Goal: Task Accomplishment & Management: Use online tool/utility

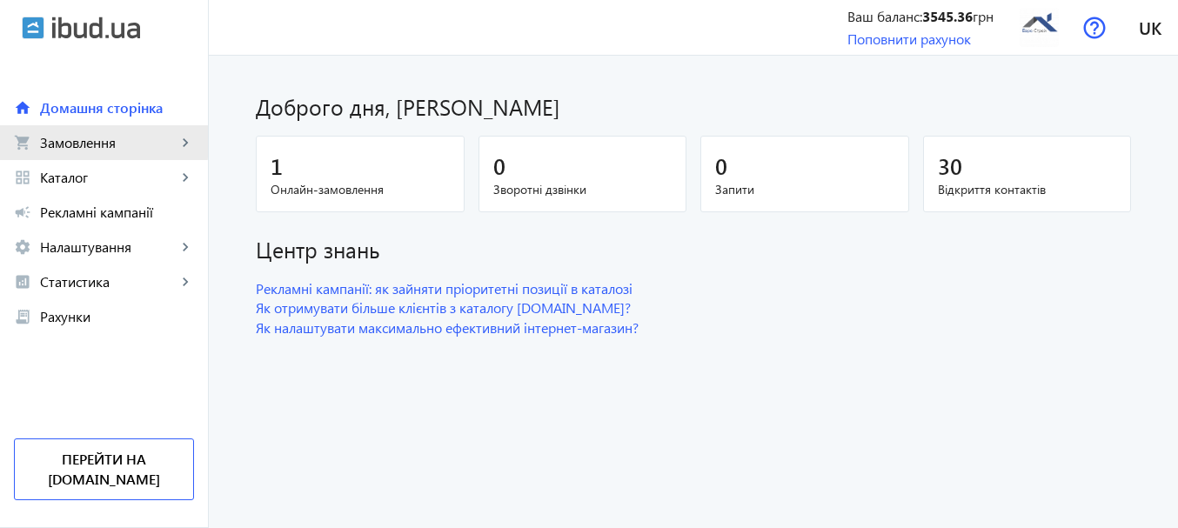
click at [64, 137] on span "Замовлення" at bounding box center [108, 142] width 137 height 17
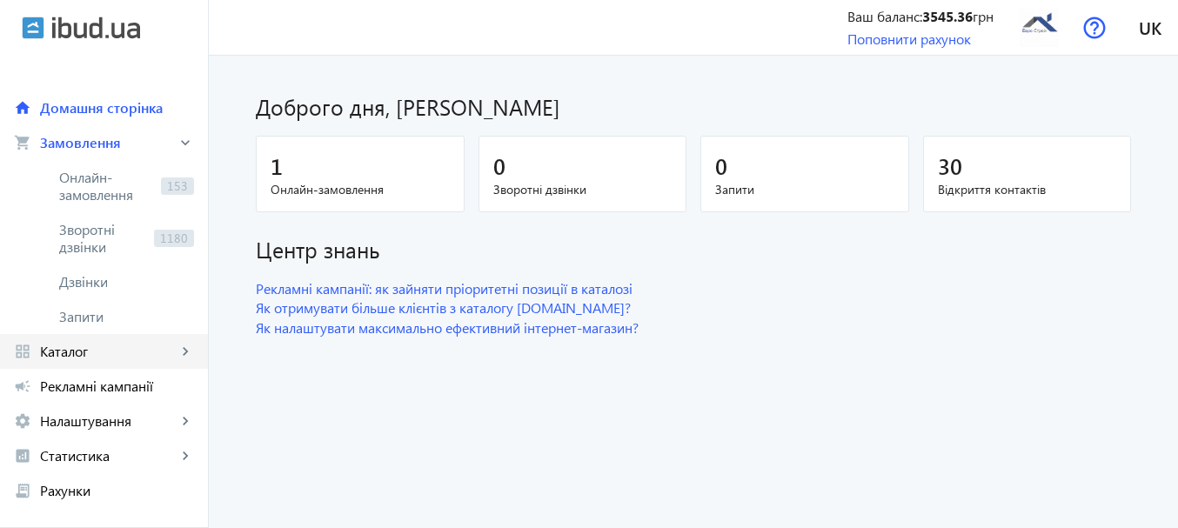
click at [82, 357] on span "Каталог" at bounding box center [108, 351] width 137 height 17
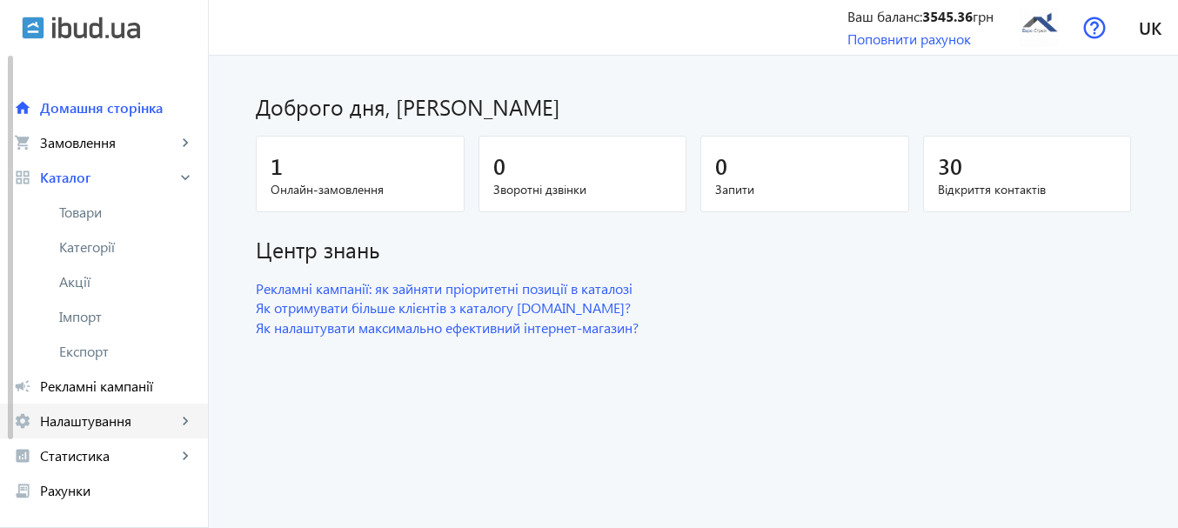
scroll to position [109, 0]
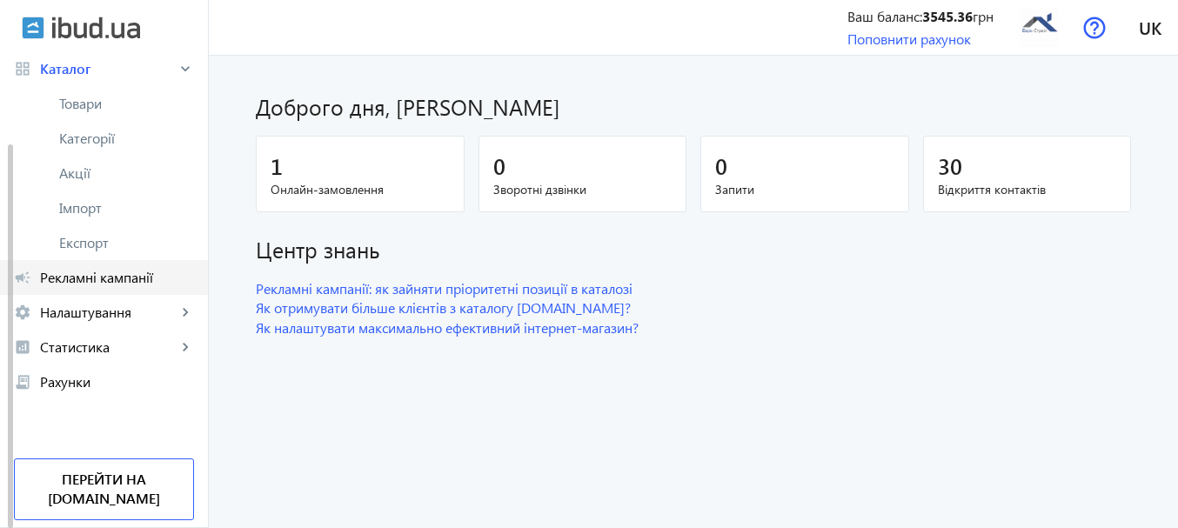
click at [104, 284] on span "Рекламні кампанії" at bounding box center [117, 277] width 154 height 17
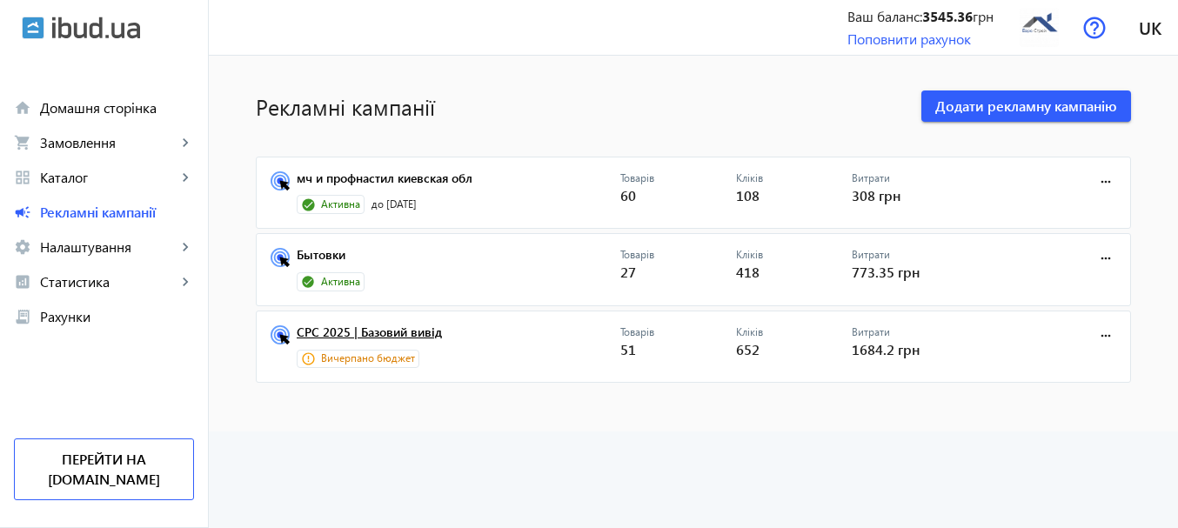
click at [411, 334] on link "CPC 2025 | Базовий вивід" at bounding box center [459, 337] width 324 height 24
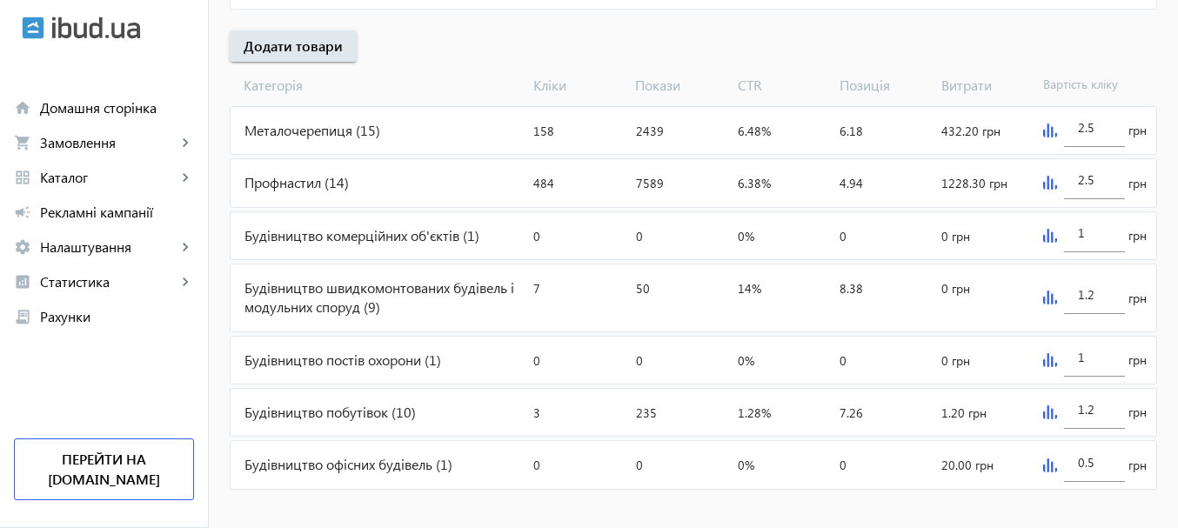
scroll to position [649, 0]
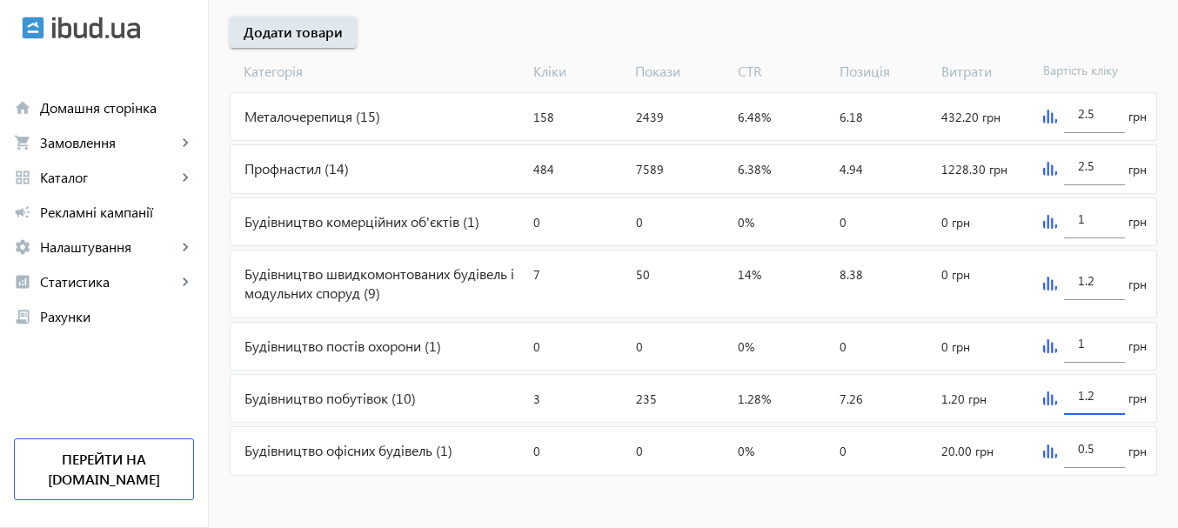
drag, startPoint x: 1095, startPoint y: 396, endPoint x: 1075, endPoint y: 403, distance: 21.2
click at [1075, 403] on div "1.2" at bounding box center [1094, 390] width 61 height 49
type input "2.5"
